Goal: Task Accomplishment & Management: Manage account settings

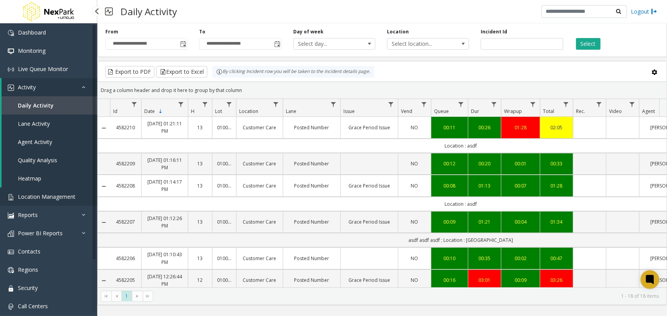
scroll to position [329, 0]
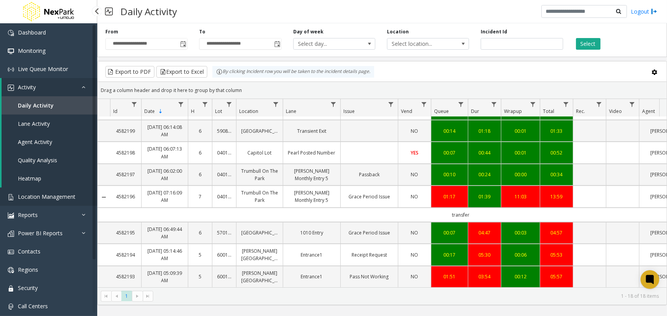
click at [57, 193] on span "Location Management" at bounding box center [47, 196] width 58 height 7
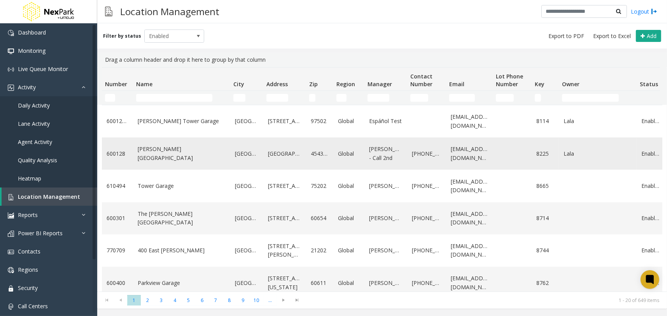
click at [152, 157] on link "[PERSON_NAME][GEOGRAPHIC_DATA]" at bounding box center [182, 153] width 88 height 17
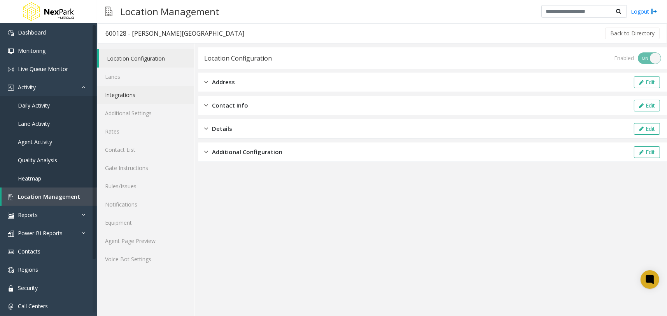
click at [148, 91] on link "Integrations" at bounding box center [145, 95] width 97 height 18
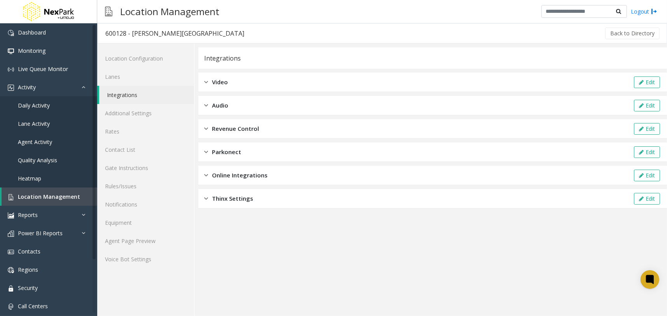
click at [218, 79] on span "Video" at bounding box center [220, 82] width 16 height 9
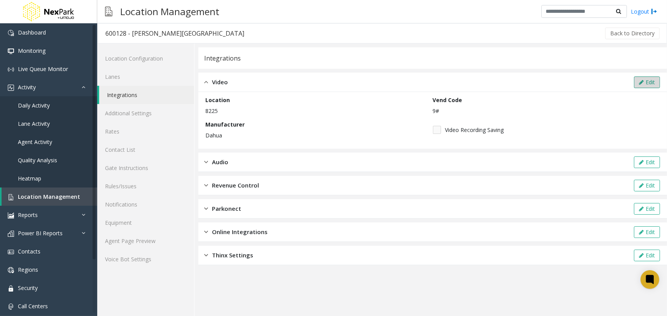
click at [648, 79] on button "Edit" at bounding box center [647, 83] width 26 height 12
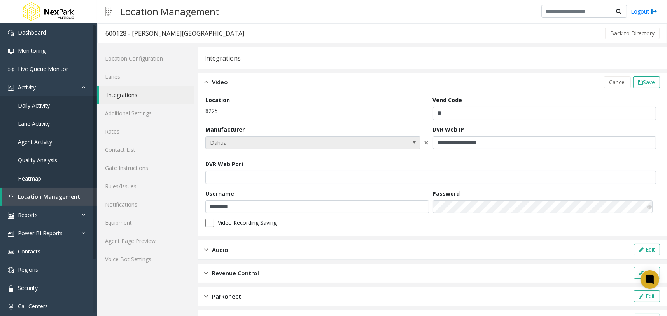
click at [342, 144] on span "Dahua" at bounding box center [291, 143] width 171 height 12
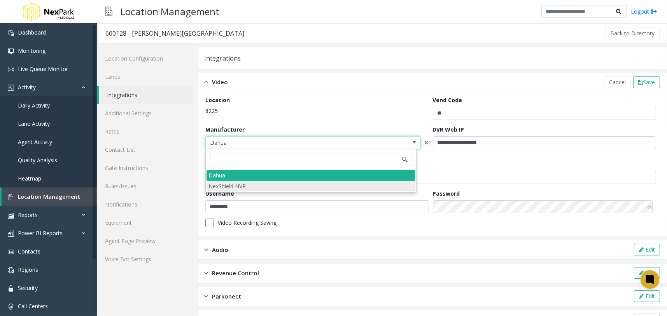
click at [244, 186] on NVR "NexShield NVR" at bounding box center [310, 186] width 209 height 10
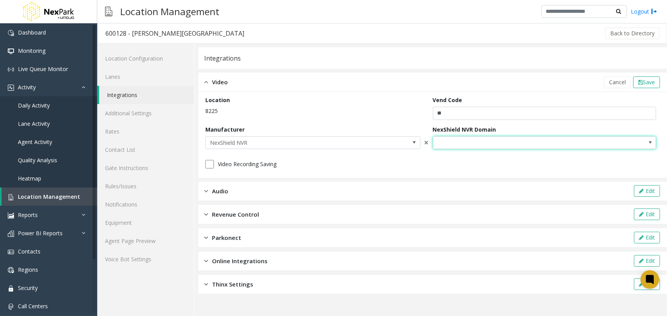
click at [491, 141] on span at bounding box center [522, 143] width 178 height 12
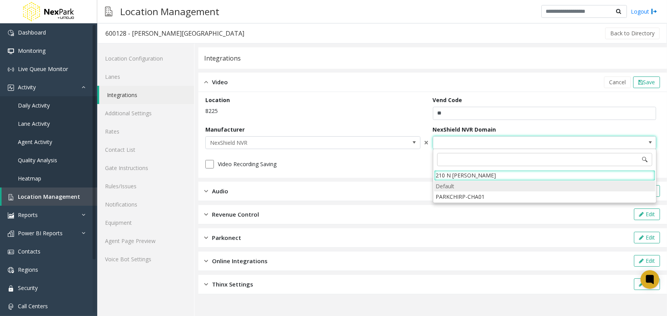
click at [461, 186] on li "Default" at bounding box center [544, 186] width 221 height 10
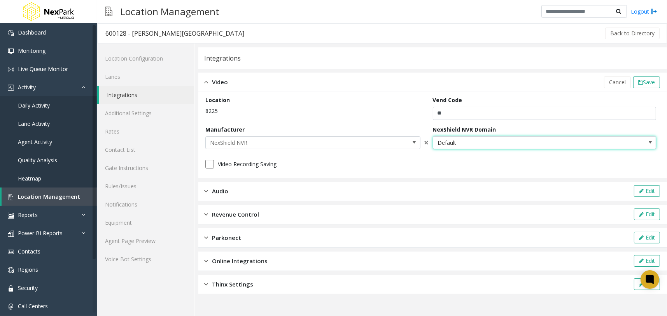
click at [486, 141] on span "Default" at bounding box center [522, 143] width 178 height 12
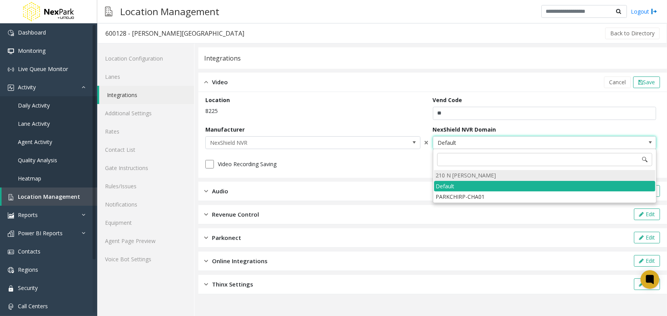
click at [445, 174] on li "210 N Wells" at bounding box center [544, 175] width 221 height 10
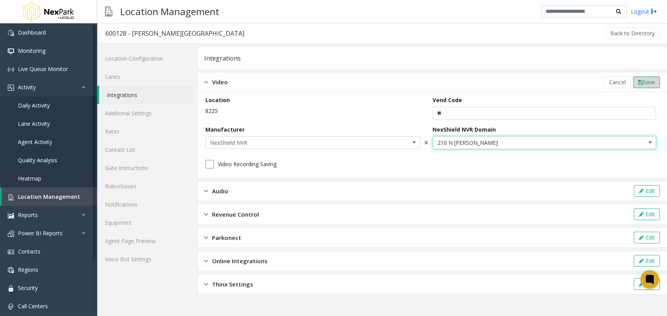
click at [648, 82] on span "Save" at bounding box center [648, 82] width 12 height 7
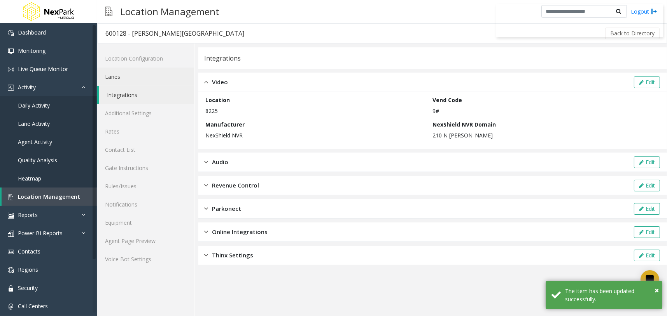
click at [154, 82] on link "Lanes" at bounding box center [145, 77] width 97 height 18
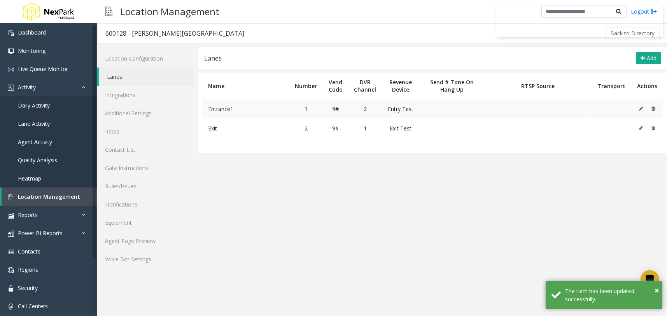
click at [642, 108] on icon at bounding box center [641, 108] width 4 height 5
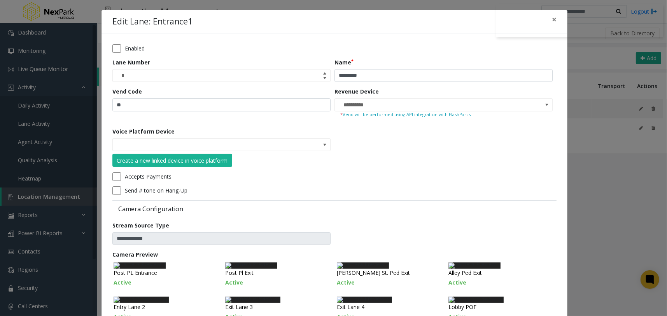
click at [601, 101] on div "**********" at bounding box center [333, 158] width 667 height 316
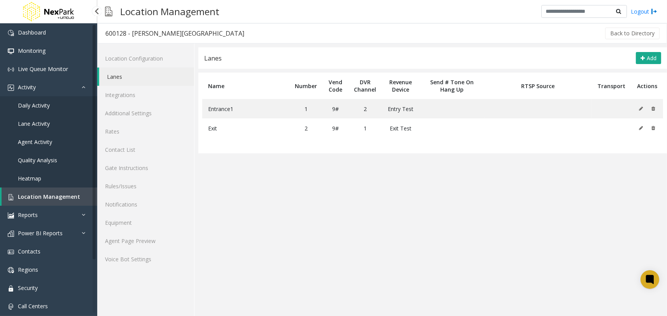
click at [58, 104] on link "Daily Activity" at bounding box center [48, 105] width 97 height 18
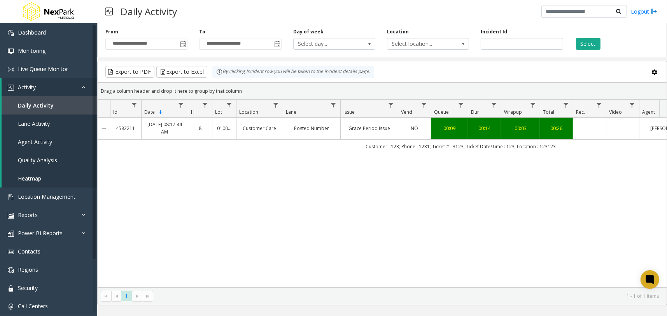
click at [360, 187] on div "4582211 Aug 20, 2025 08:17:44 AM 8 010016 Customer Care Posted Number Grace Per…" at bounding box center [382, 203] width 569 height 170
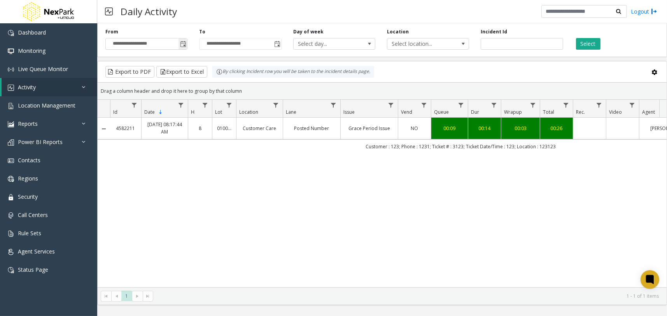
click at [185, 43] on span "Toggle popup" at bounding box center [183, 44] width 6 height 6
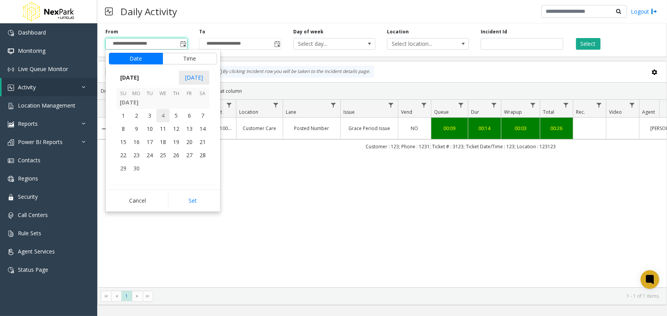
click at [166, 119] on span "4" at bounding box center [162, 115] width 13 height 13
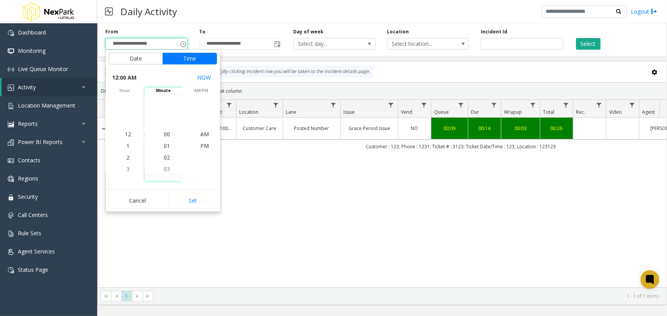
drag, startPoint x: 187, startPoint y: 202, endPoint x: 191, endPoint y: 200, distance: 4.3
click at [187, 201] on button "Set" at bounding box center [192, 200] width 49 height 17
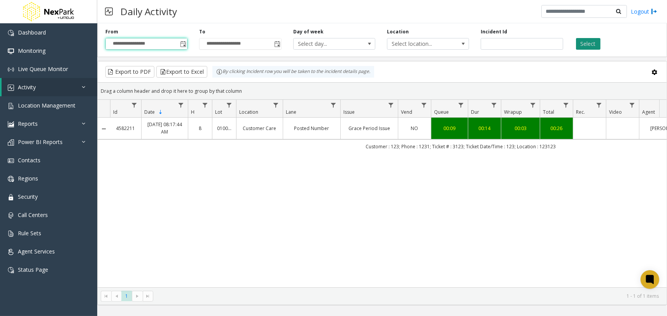
click at [583, 48] on button "Select" at bounding box center [588, 44] width 24 height 12
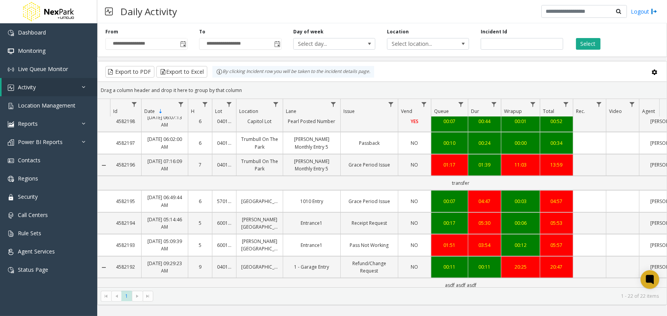
scroll to position [481, 0]
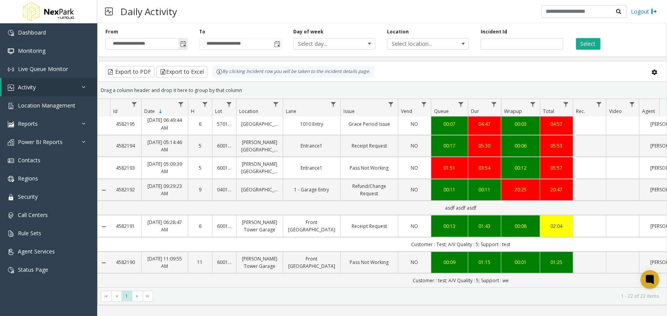
click at [180, 44] on span "Toggle popup" at bounding box center [182, 44] width 9 height 12
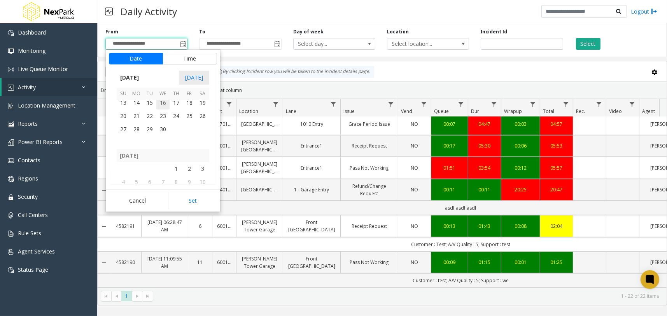
click at [164, 104] on span "16" at bounding box center [162, 102] width 13 height 13
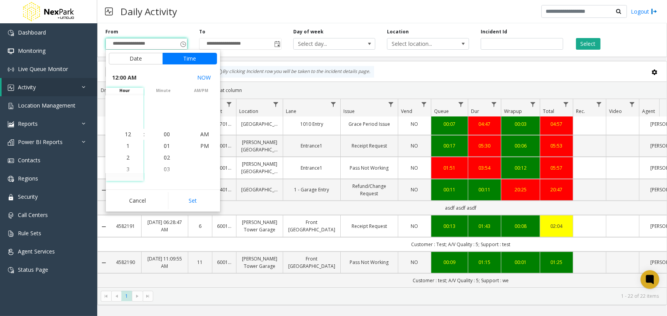
drag, startPoint x: 199, startPoint y: 208, endPoint x: 210, endPoint y: 201, distance: 12.2
click at [199, 207] on button "Set" at bounding box center [192, 200] width 49 height 17
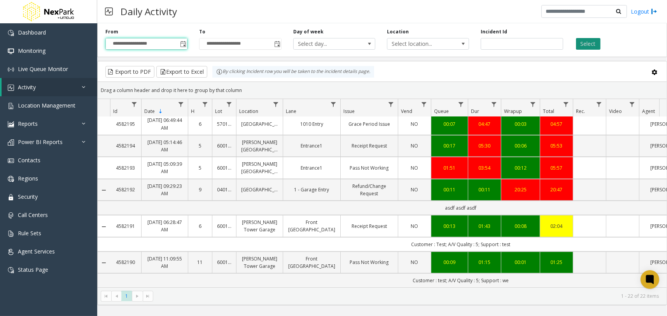
click at [591, 42] on button "Select" at bounding box center [588, 44] width 24 height 12
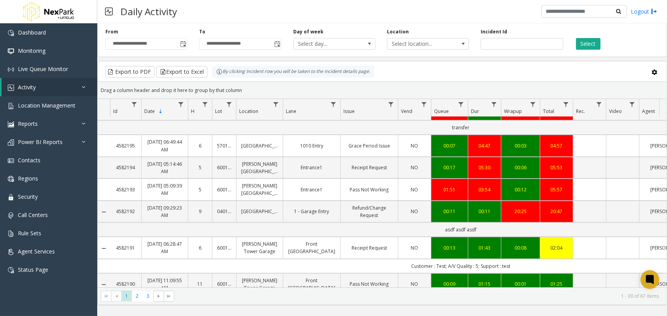
scroll to position [430, 0]
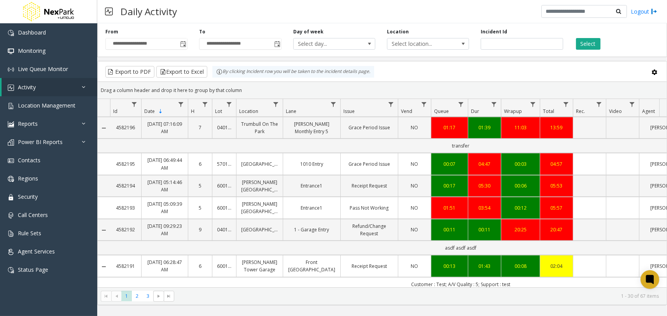
click at [188, 41] on div "**********" at bounding box center [147, 38] width 94 height 21
click at [185, 46] on span "Toggle popup" at bounding box center [183, 44] width 6 height 6
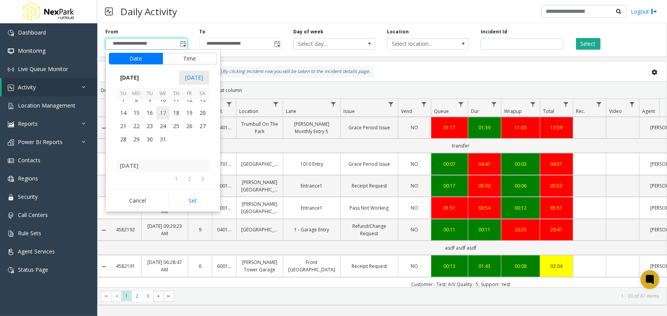
click at [164, 110] on span "17" at bounding box center [162, 112] width 13 height 13
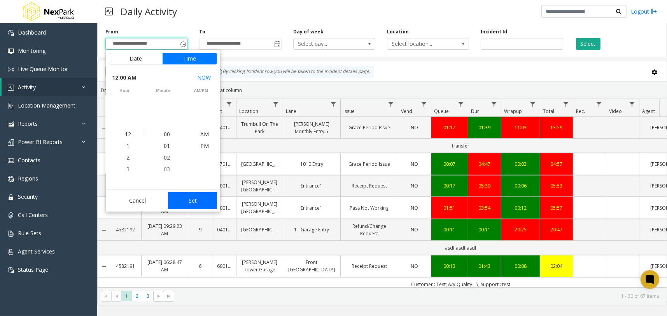
scroll to position [136901, 0]
click at [199, 207] on button "Set" at bounding box center [192, 200] width 49 height 17
type input "**********"
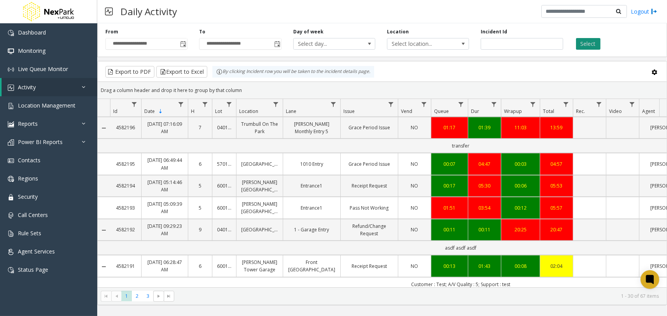
click at [590, 44] on button "Select" at bounding box center [588, 44] width 24 height 12
